Goal: Task Accomplishment & Management: Use online tool/utility

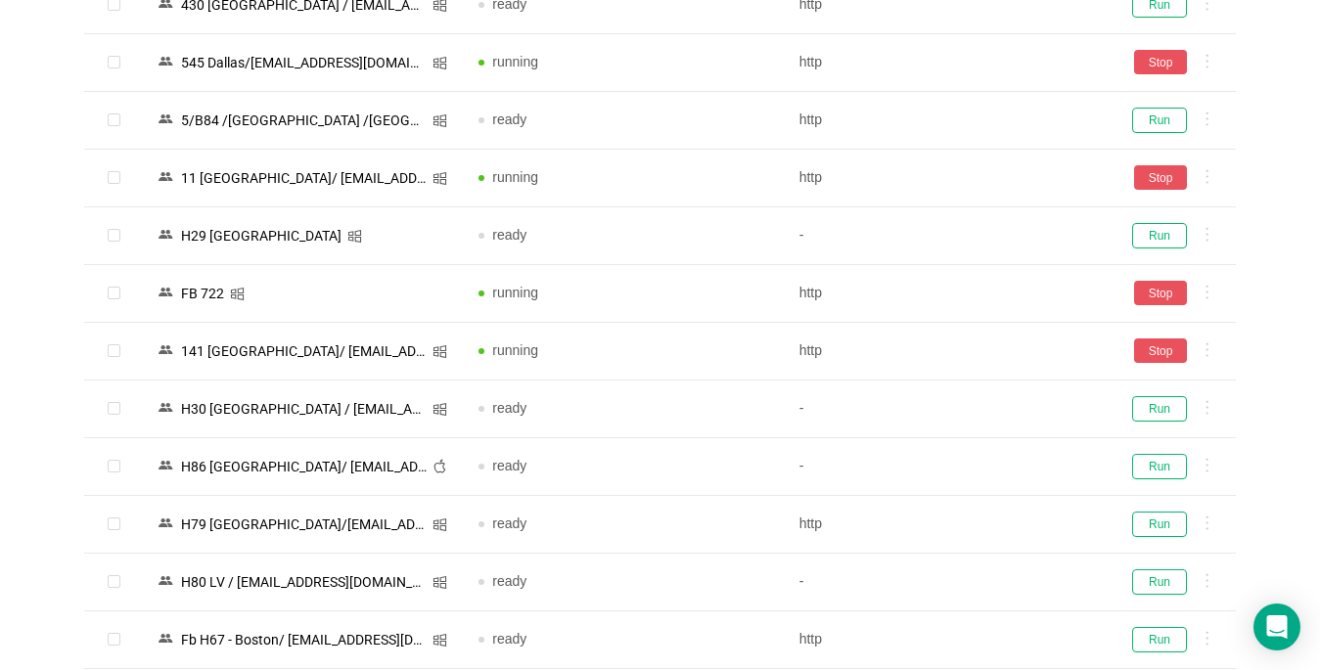
scroll to position [2936, 0]
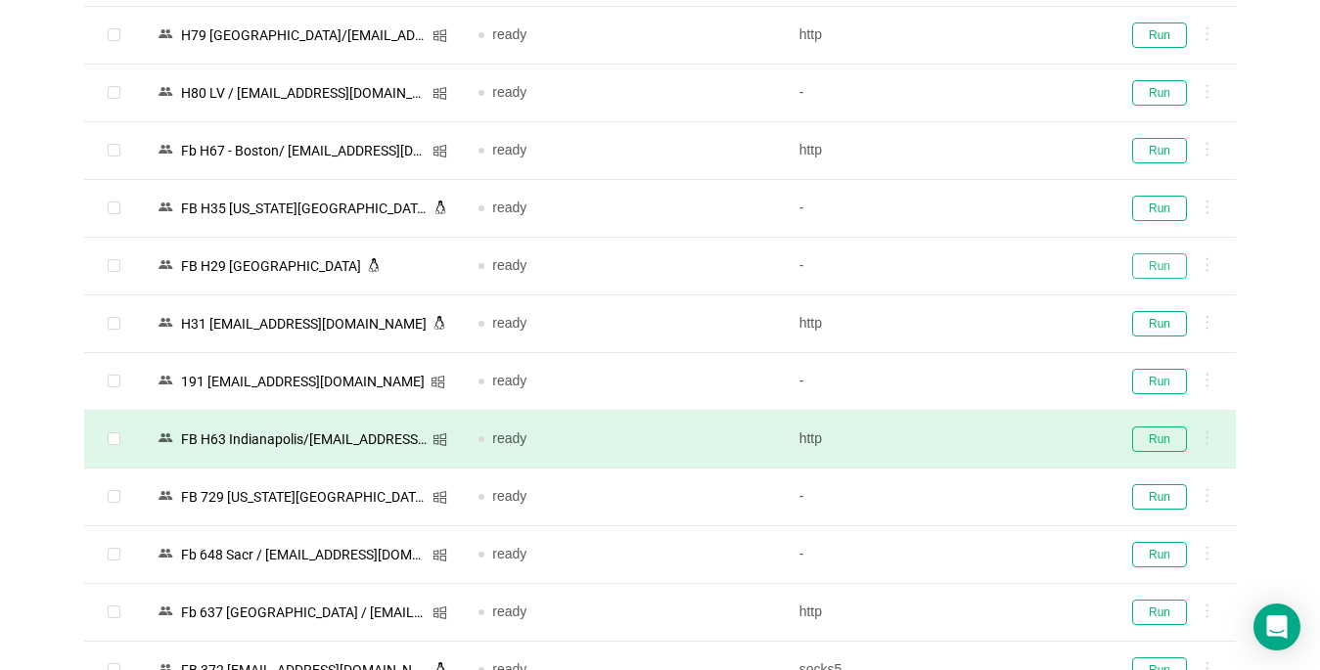
click at [1158, 260] on button "Run" at bounding box center [1159, 265] width 55 height 25
click at [1148, 445] on button "Run" at bounding box center [1159, 439] width 55 height 25
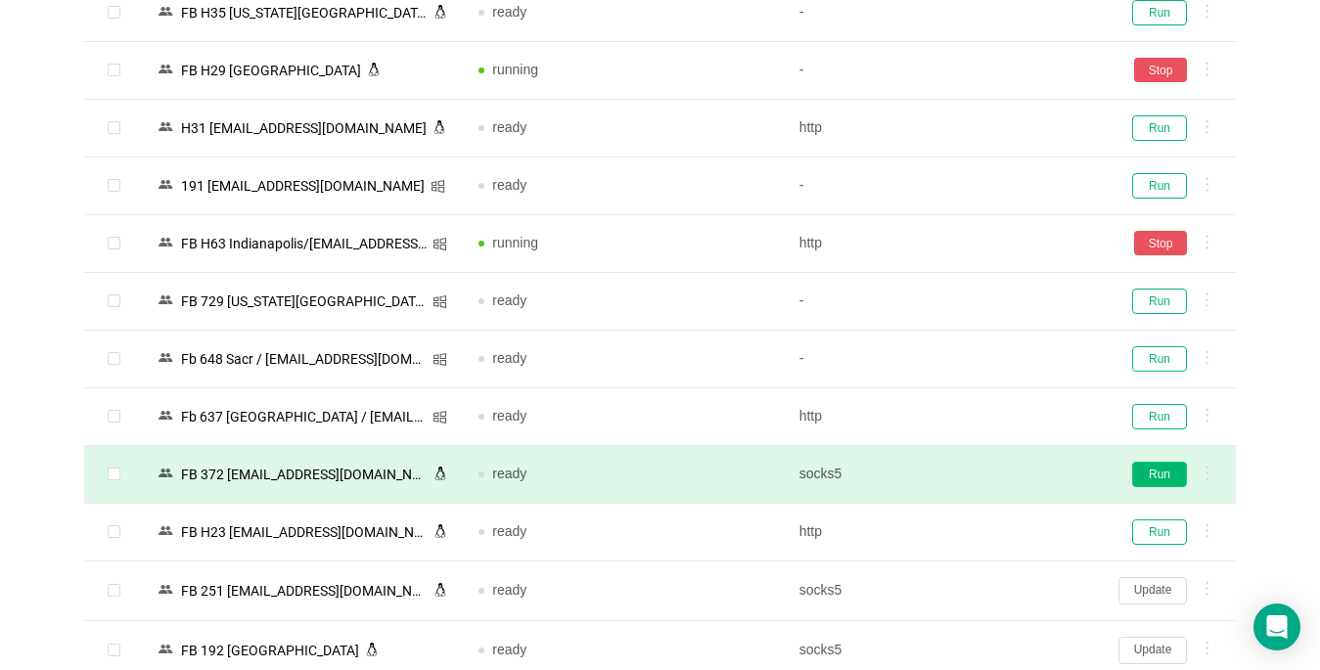
click at [1166, 479] on button "Run" at bounding box center [1159, 474] width 55 height 25
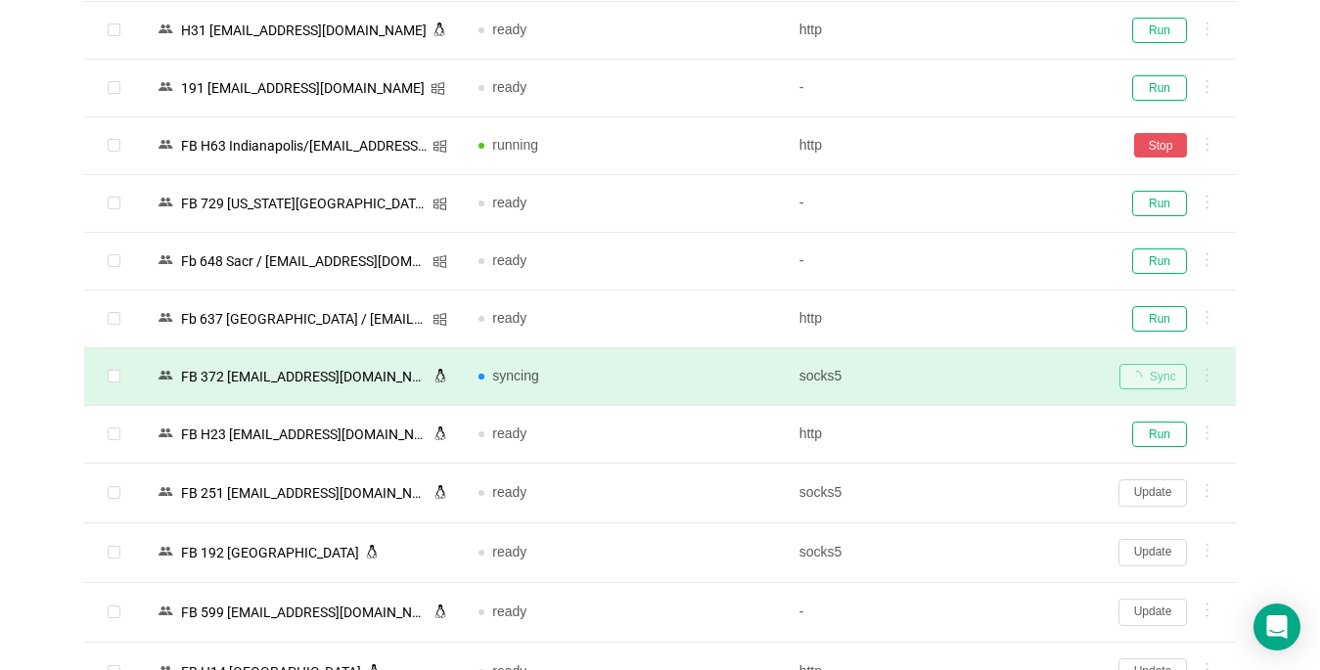
scroll to position [3327, 0]
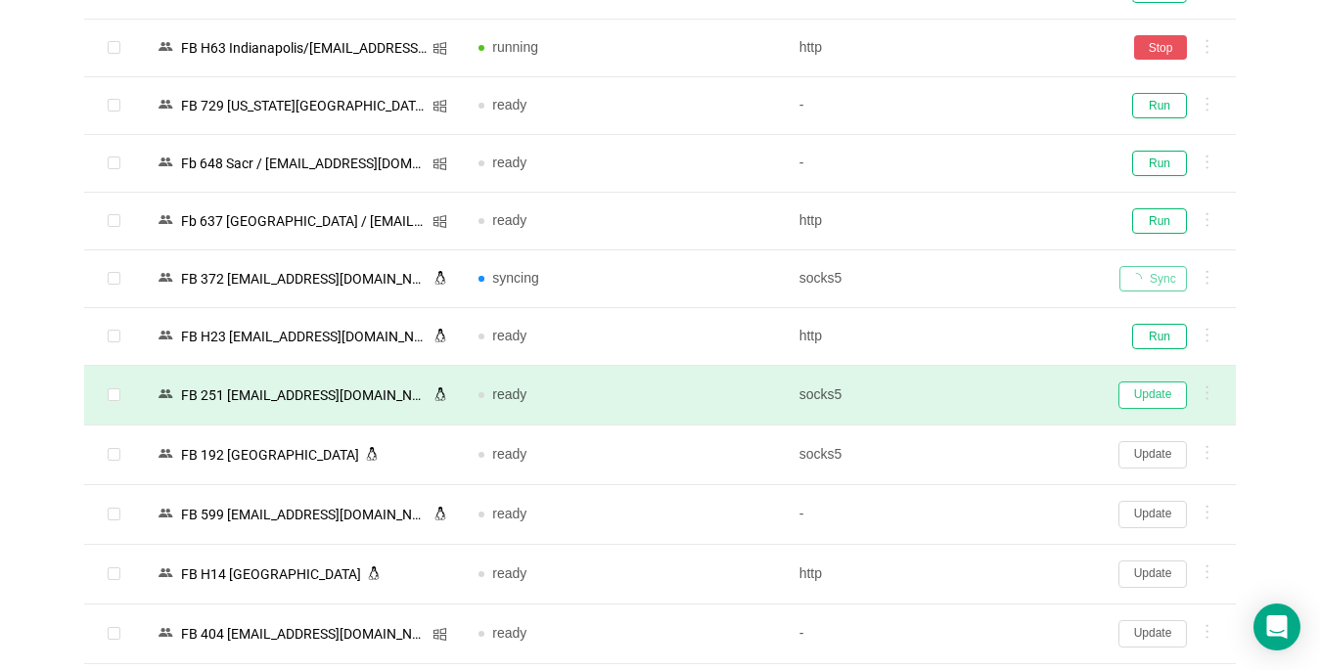
click at [1149, 399] on button "Update" at bounding box center [1153, 395] width 69 height 27
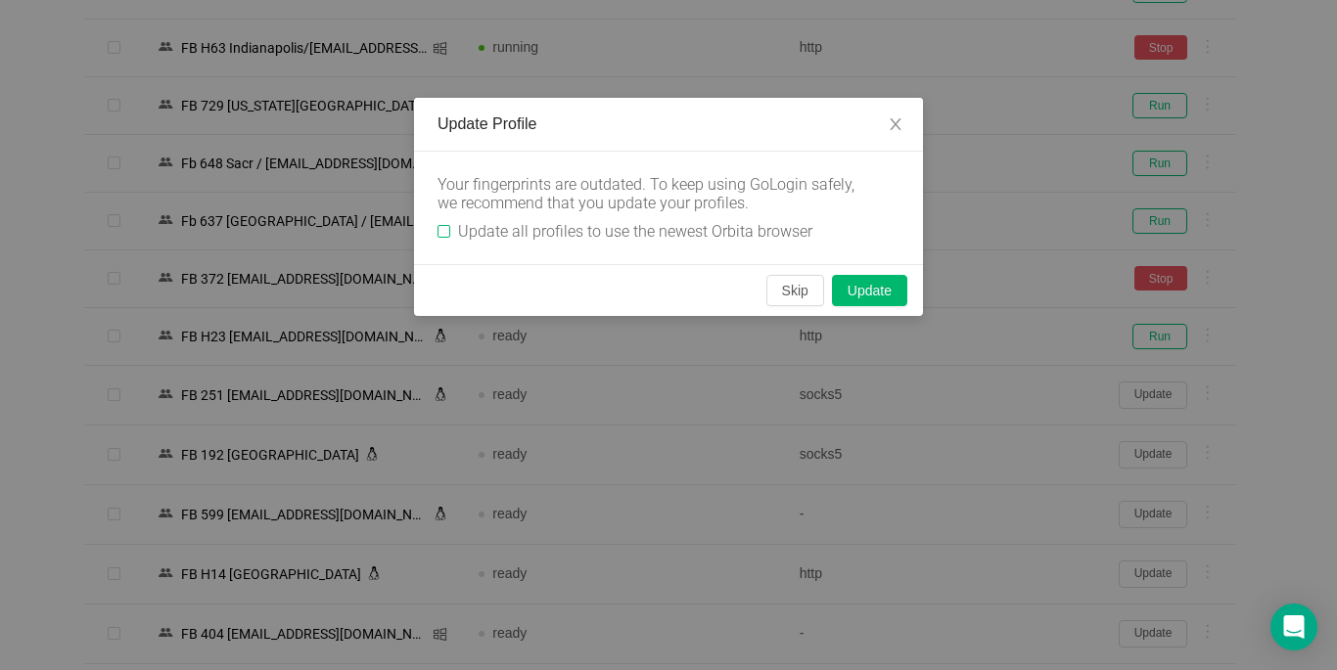
click at [446, 223] on label "Update all profiles to use the newest Orbita browser" at bounding box center [628, 231] width 383 height 19
click at [446, 225] on input "Update all profiles to use the newest Orbita browser" at bounding box center [443, 231] width 13 height 13
checkbox input "true"
click at [786, 292] on button "Skip" at bounding box center [795, 290] width 58 height 31
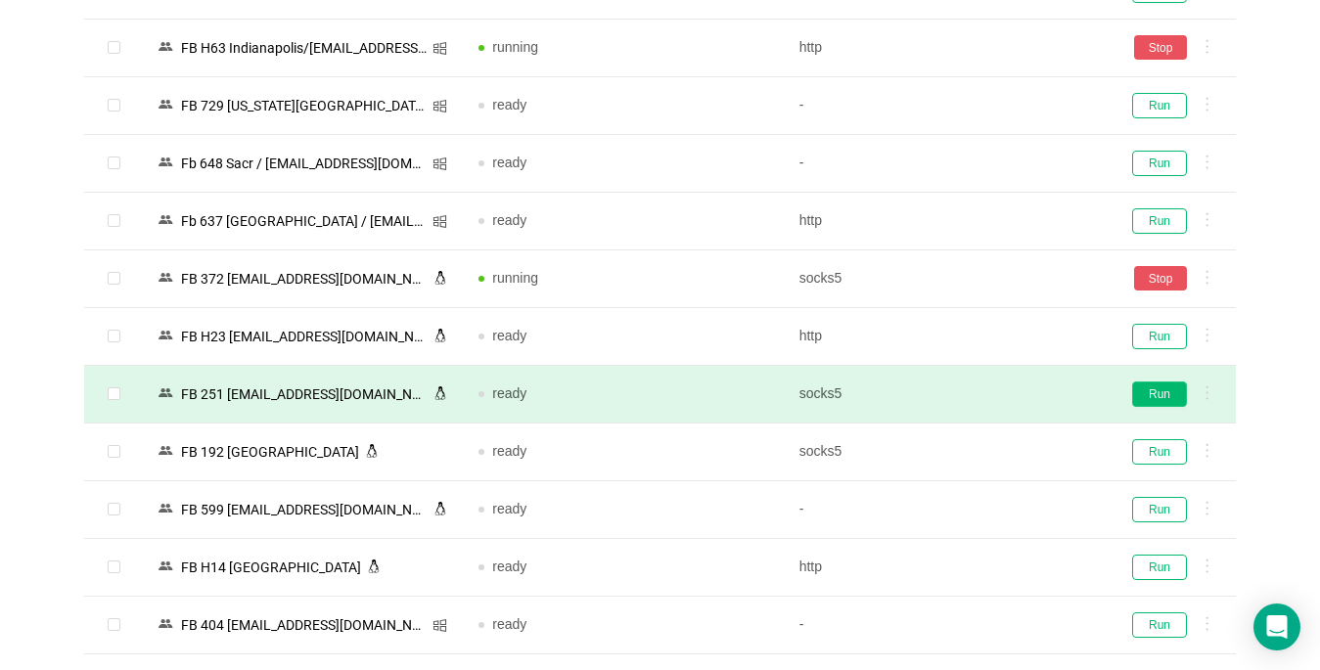
click at [1161, 394] on button "Run" at bounding box center [1159, 394] width 55 height 25
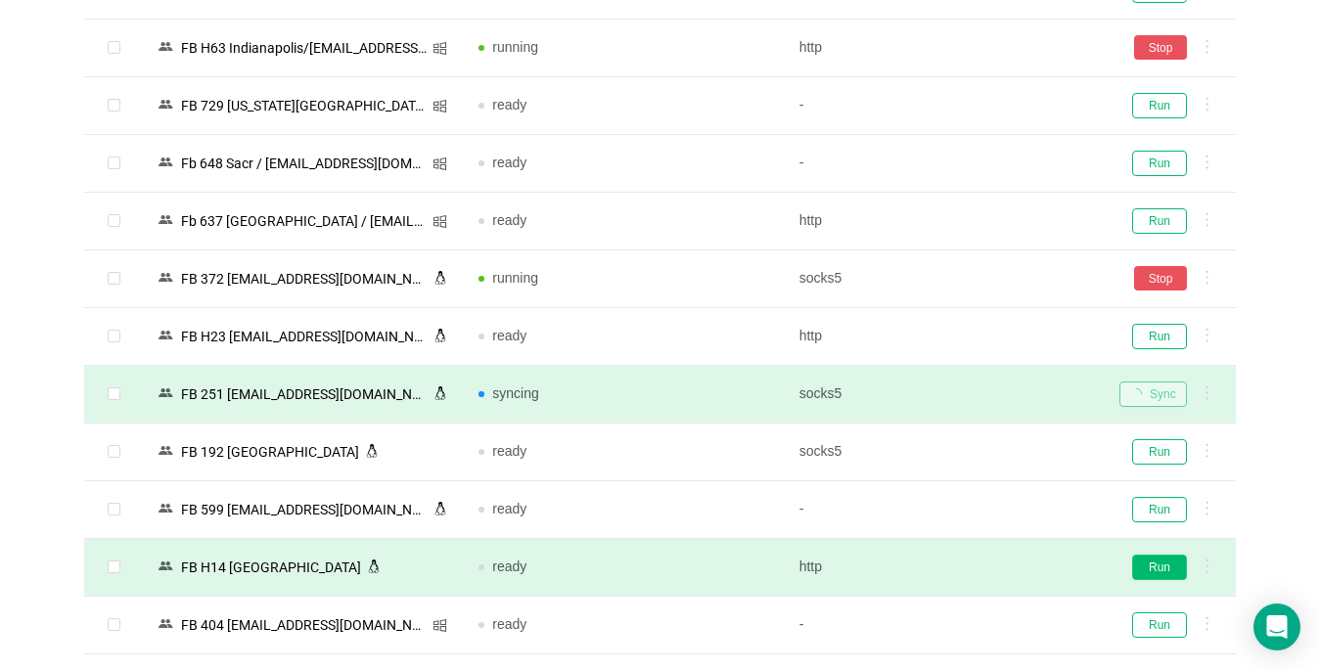
click at [1164, 571] on button "Run" at bounding box center [1159, 567] width 55 height 25
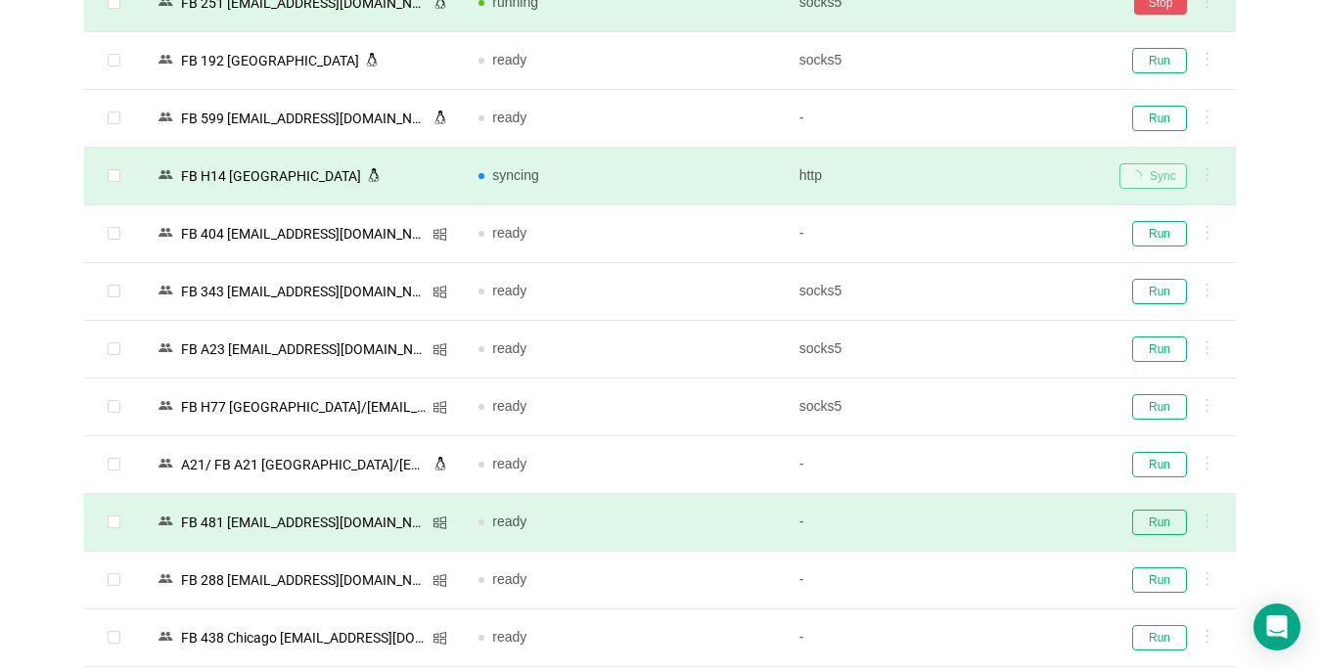
scroll to position [3817, 0]
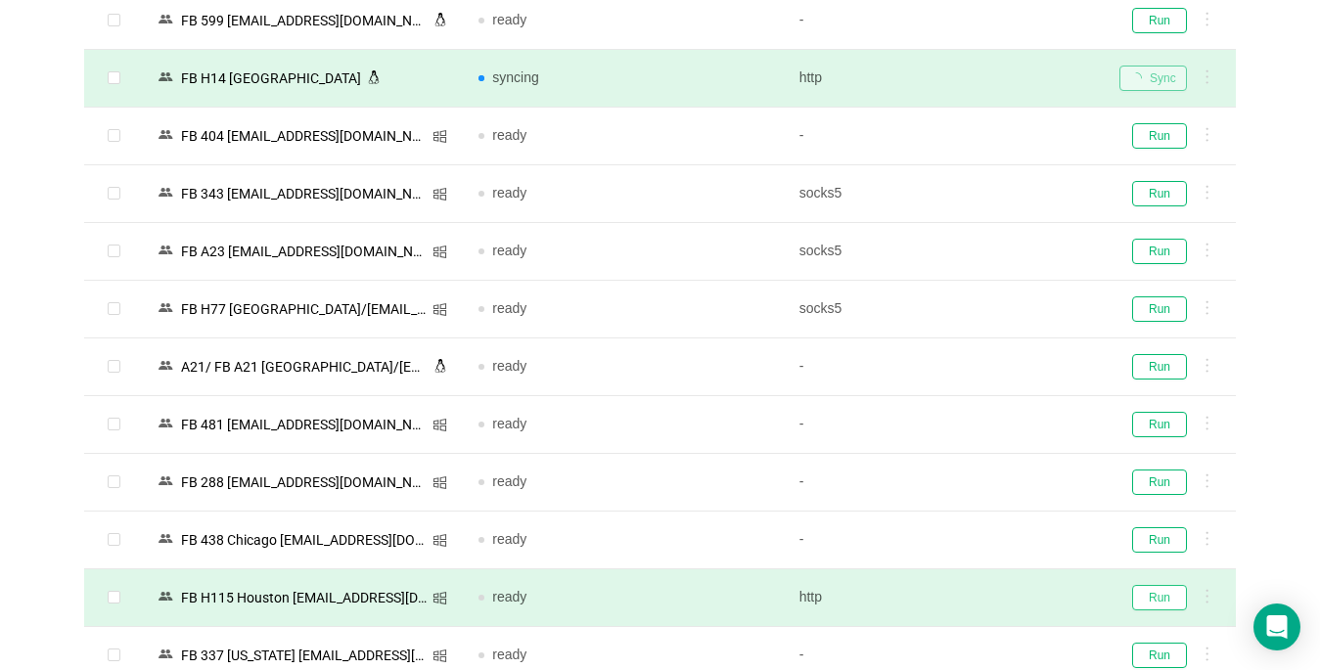
click at [1148, 594] on button "Run" at bounding box center [1159, 597] width 55 height 25
